Goal: Information Seeking & Learning: Get advice/opinions

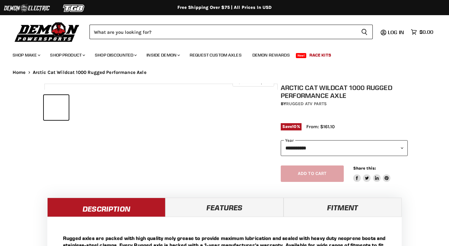
select select "******"
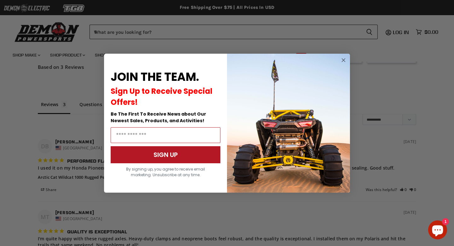
scroll to position [491, 0]
